Goal: Communication & Community: Connect with others

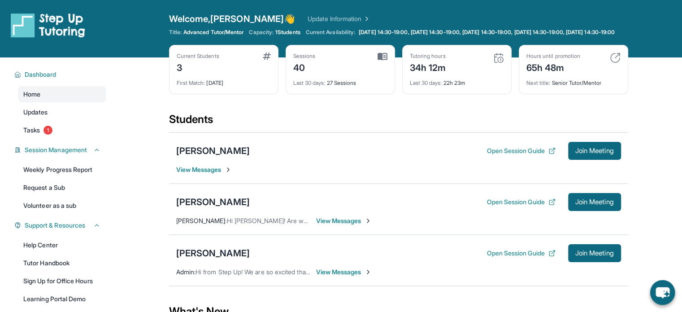
click at [179, 168] on div "[PERSON_NAME] Open Session Guide Join Meeting View Messages" at bounding box center [398, 157] width 459 height 51
click at [182, 172] on div "[PERSON_NAME] Open Session Guide Join Meeting View Messages" at bounding box center [398, 157] width 459 height 51
click at [183, 173] on span "View Messages" at bounding box center [204, 169] width 56 height 9
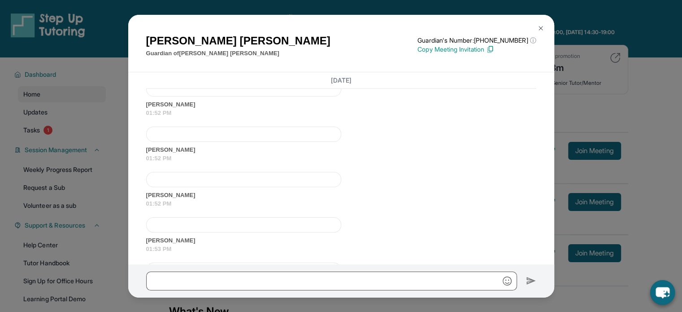
scroll to position [9378, 0]
click at [604, 117] on div "[PERSON_NAME] Guardian of [PERSON_NAME] Guardian's Number: [PHONE_NUMBER] ⓘ Thi…" at bounding box center [341, 156] width 682 height 312
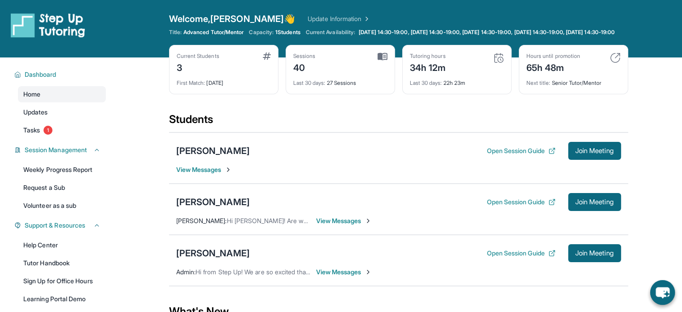
click at [218, 174] on span "View Messages" at bounding box center [204, 169] width 56 height 9
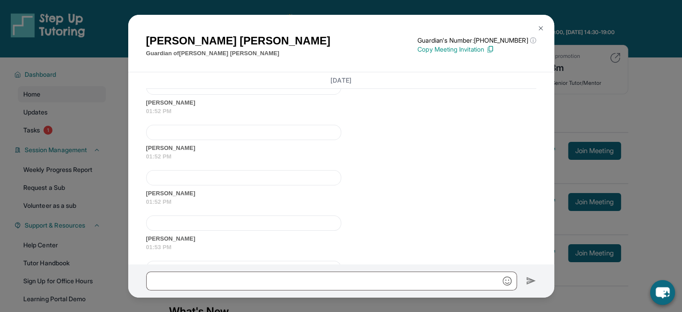
click at [668, 82] on div "[PERSON_NAME] Guardian of [PERSON_NAME] Guardian's Number: [PHONE_NUMBER] ⓘ Thi…" at bounding box center [341, 156] width 682 height 312
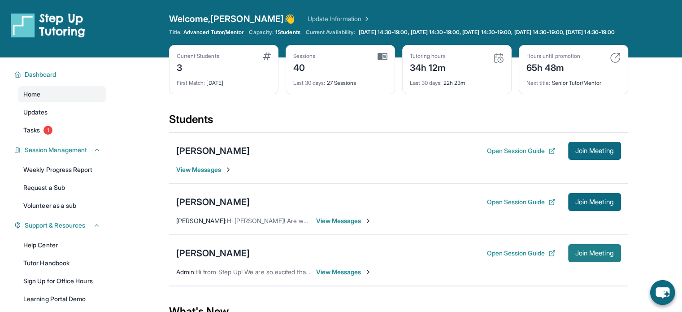
click at [604, 262] on button "Join Meeting" at bounding box center [594, 253] width 53 height 18
